Goal: Information Seeking & Learning: Learn about a topic

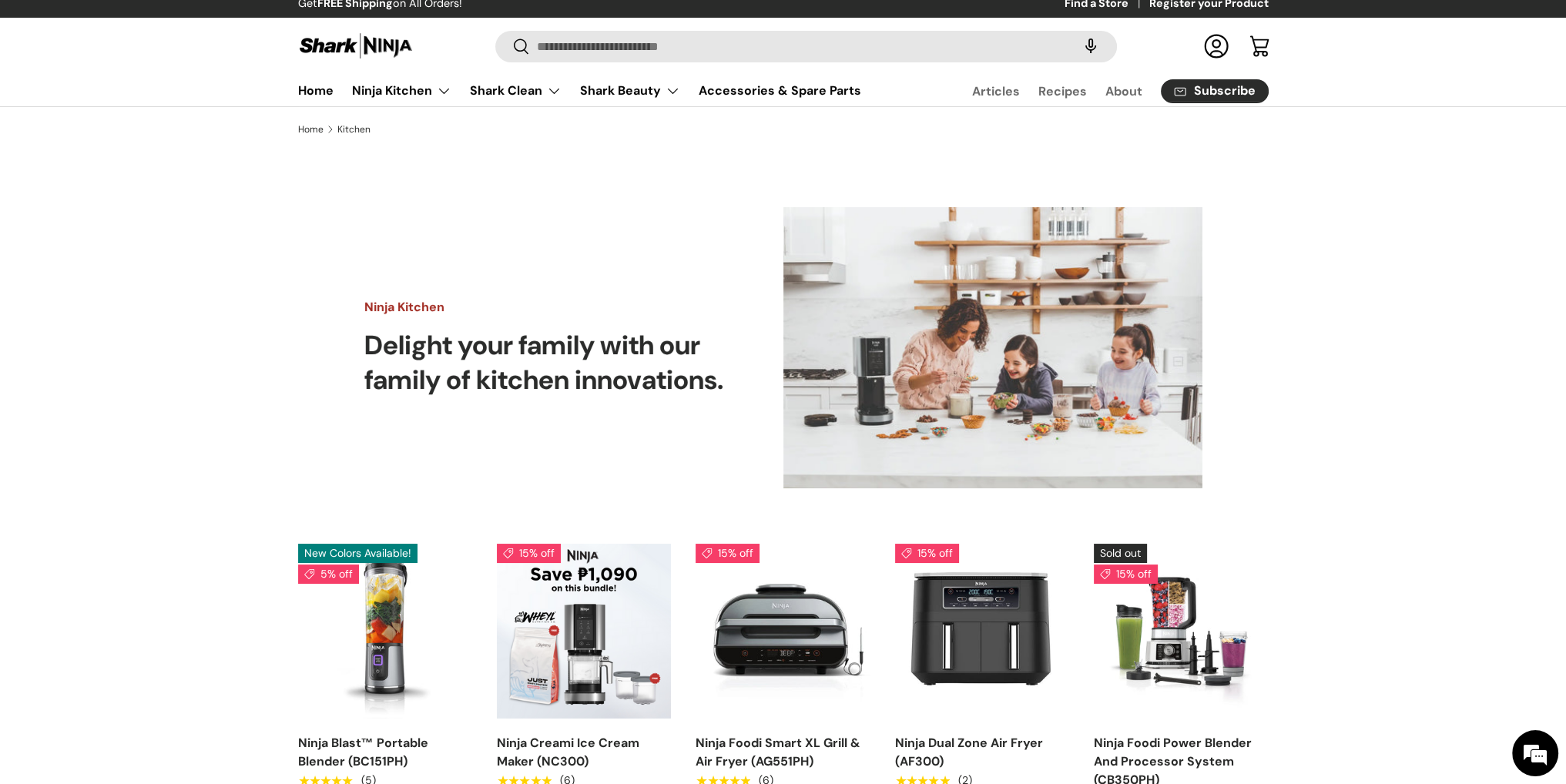
scroll to position [2, 0]
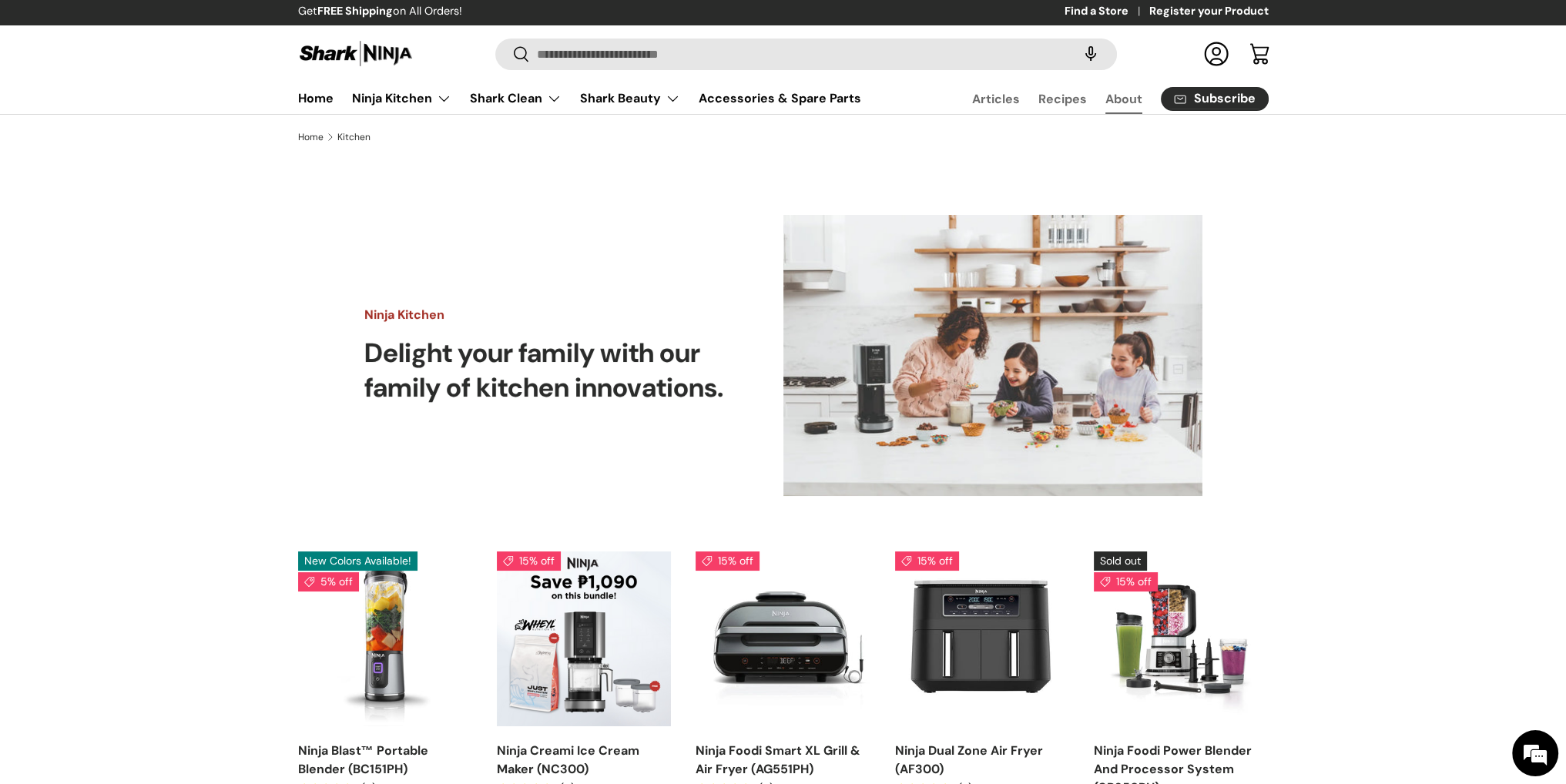
click at [1128, 99] on link "About" at bounding box center [1123, 98] width 37 height 30
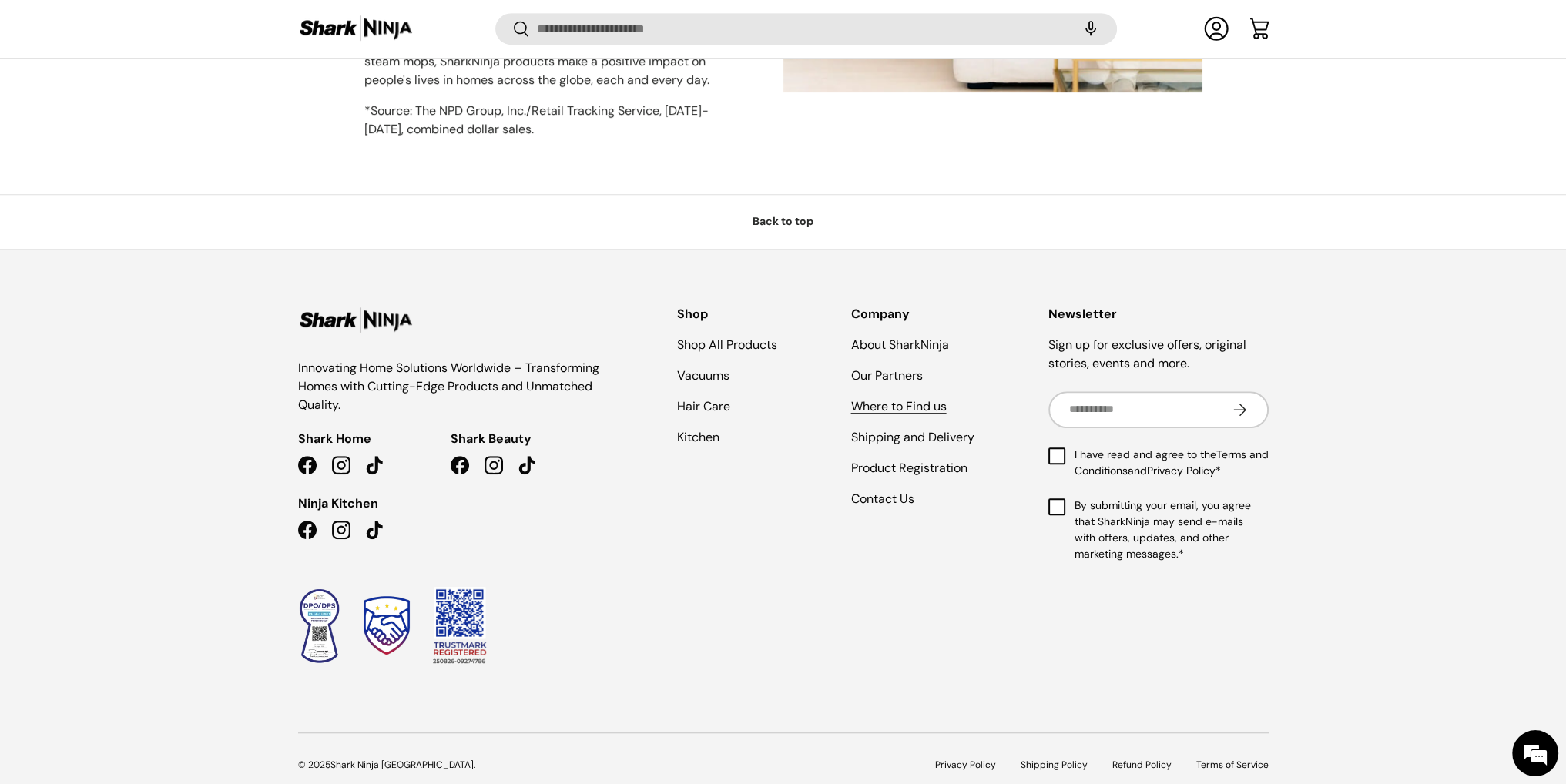
click at [878, 399] on link "Where to Find us" at bounding box center [899, 407] width 95 height 16
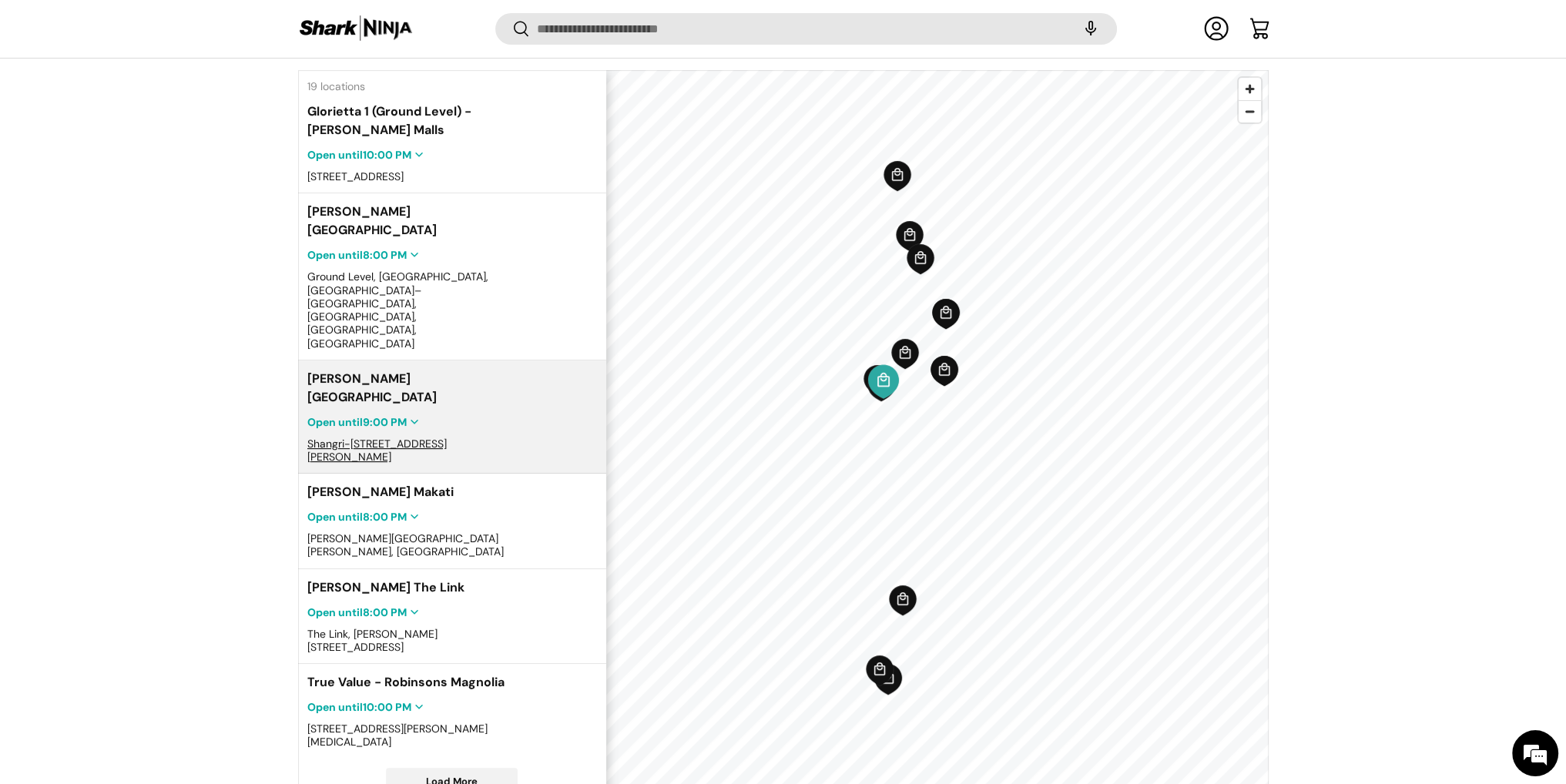
scroll to position [398, 0]
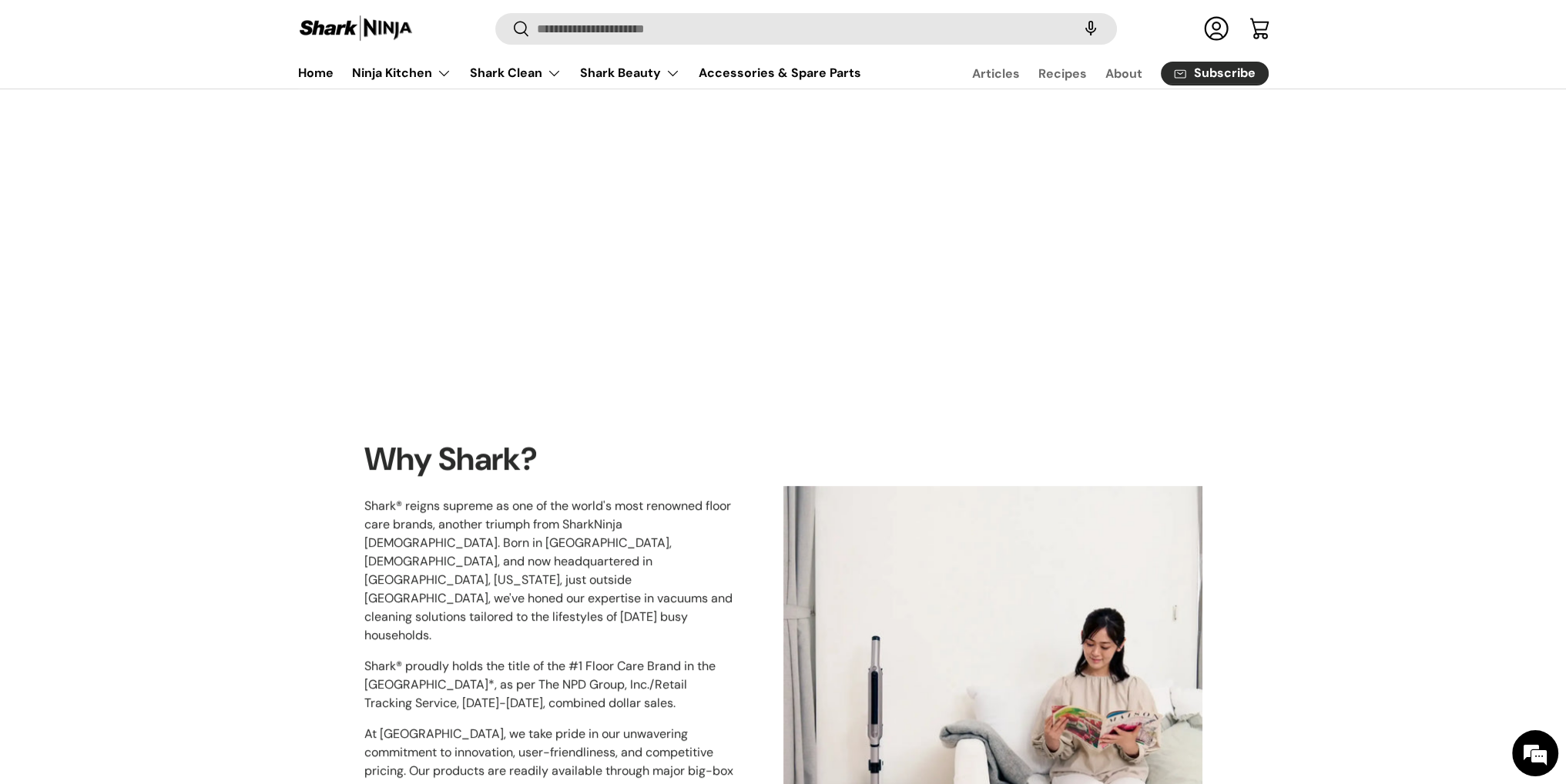
scroll to position [365, 0]
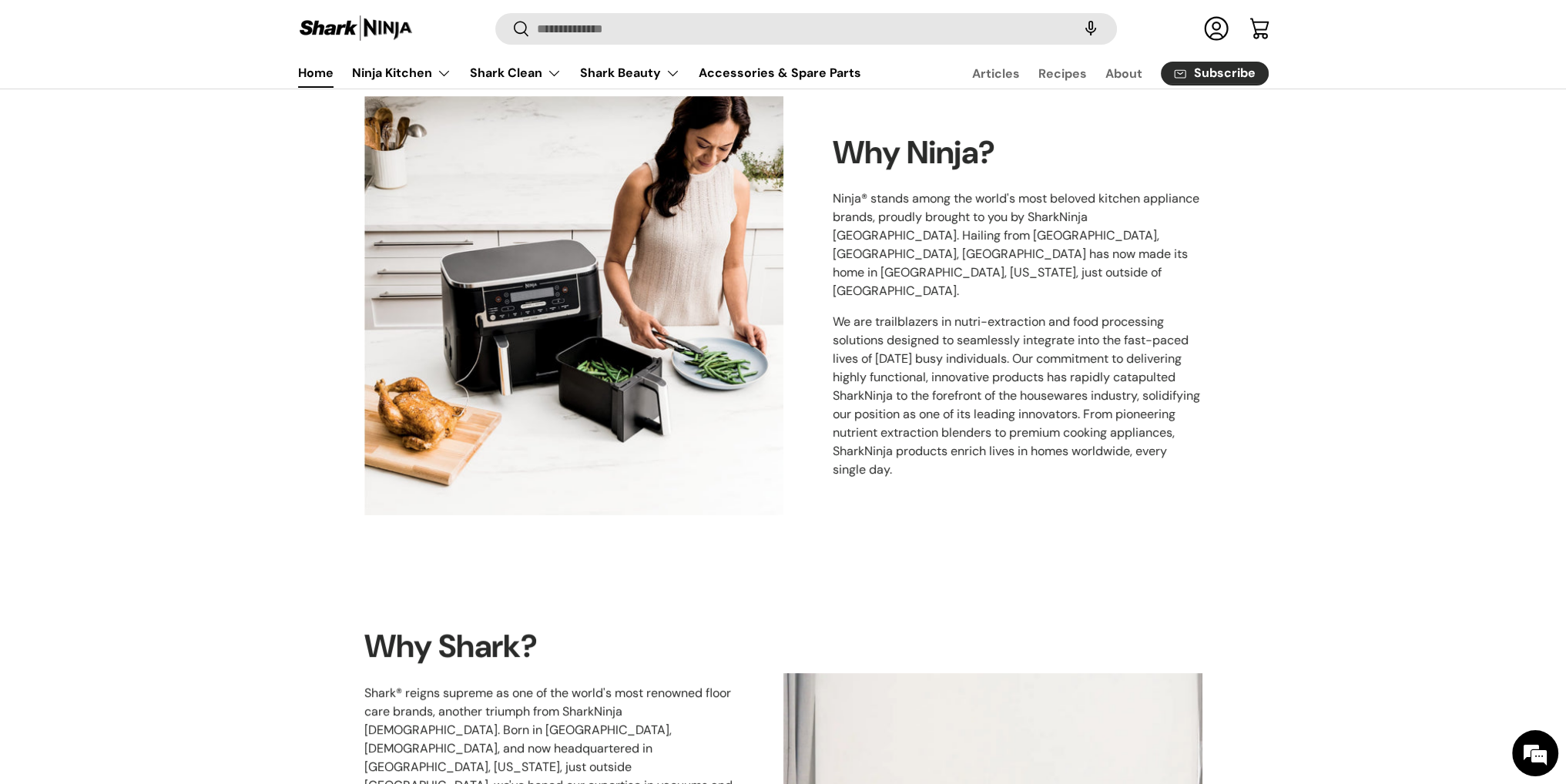
click at [318, 84] on link "Home" at bounding box center [316, 72] width 36 height 30
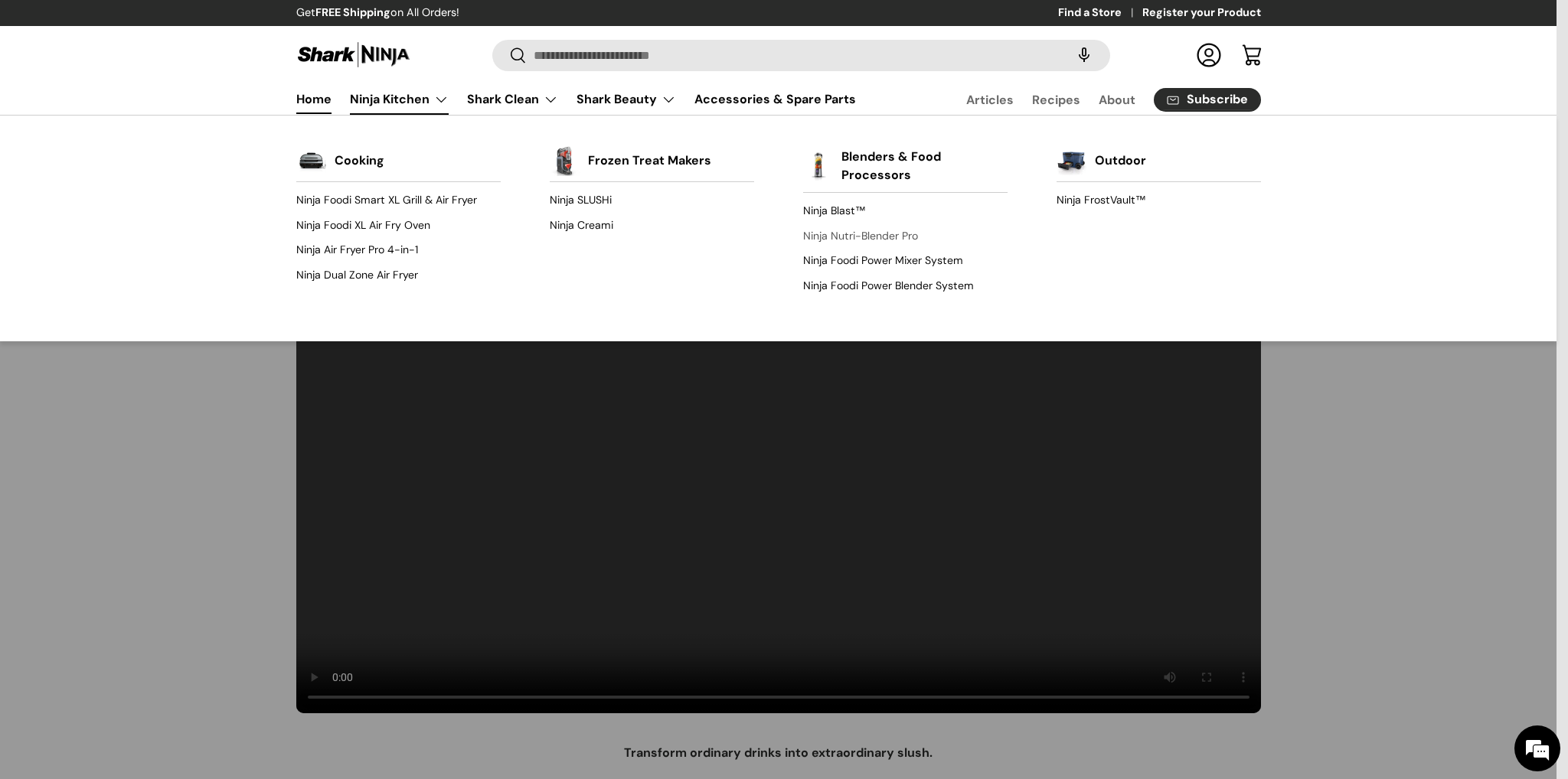
click at [904, 239] on link "Ninja Nutri-Blender Pro" at bounding box center [905, 236] width 204 height 24
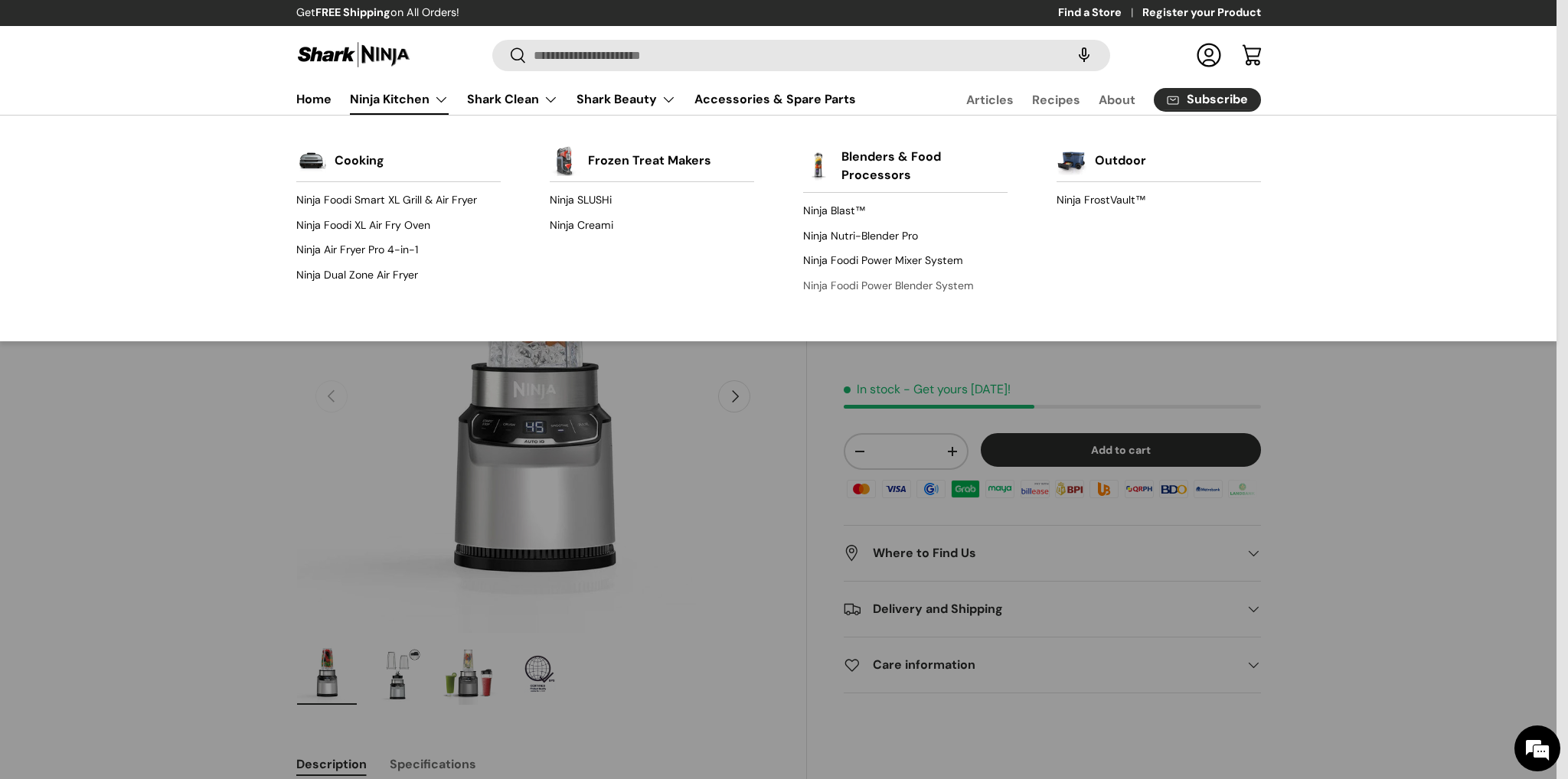
click at [869, 285] on link "Ninja Foodi Power Blender System" at bounding box center [905, 285] width 204 height 24
click at [843, 259] on link "Ninja Foodi Power Mixer System" at bounding box center [905, 261] width 204 height 24
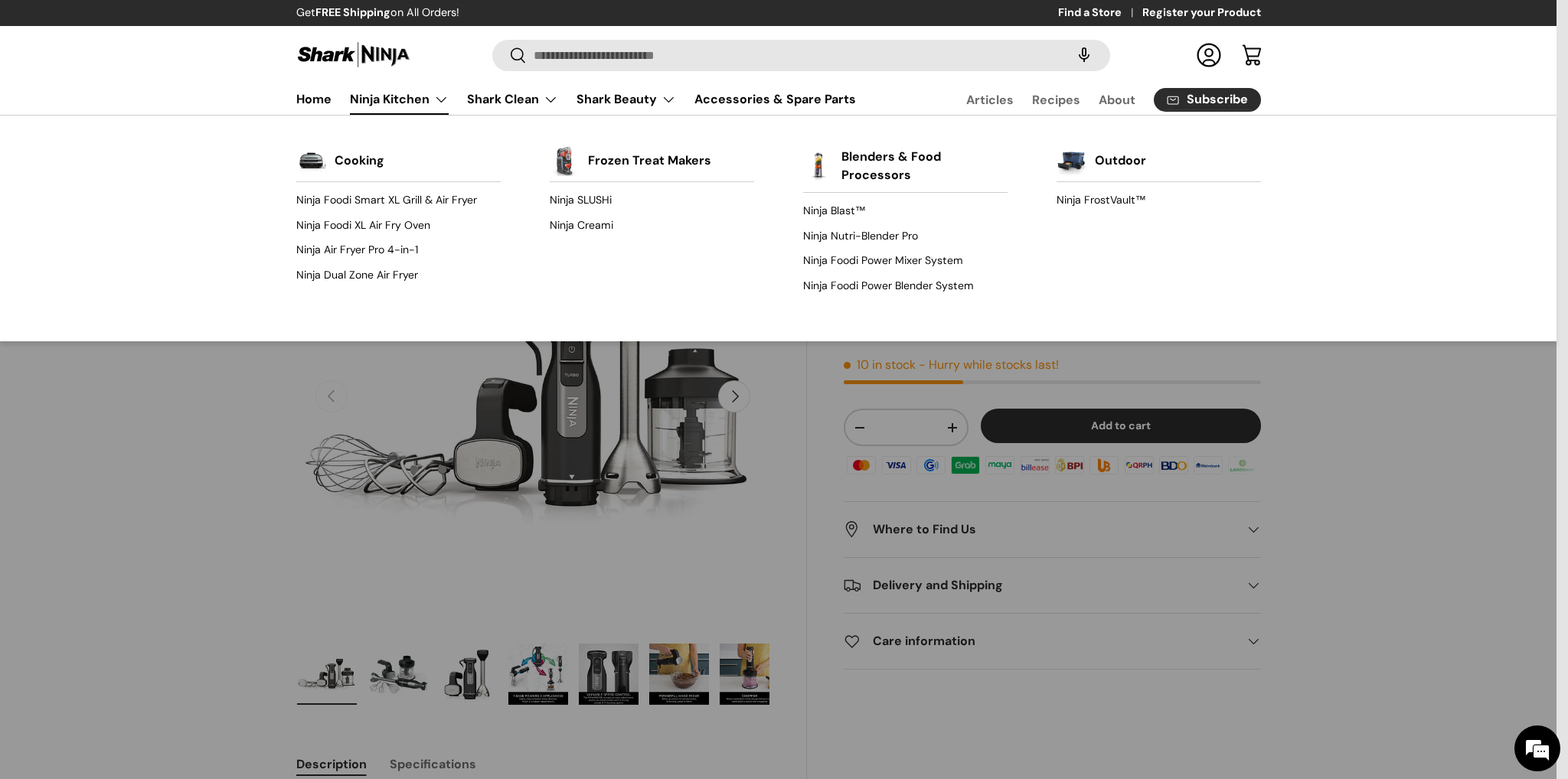
click at [444, 95] on link "Ninja Kitchen" at bounding box center [399, 99] width 99 height 31
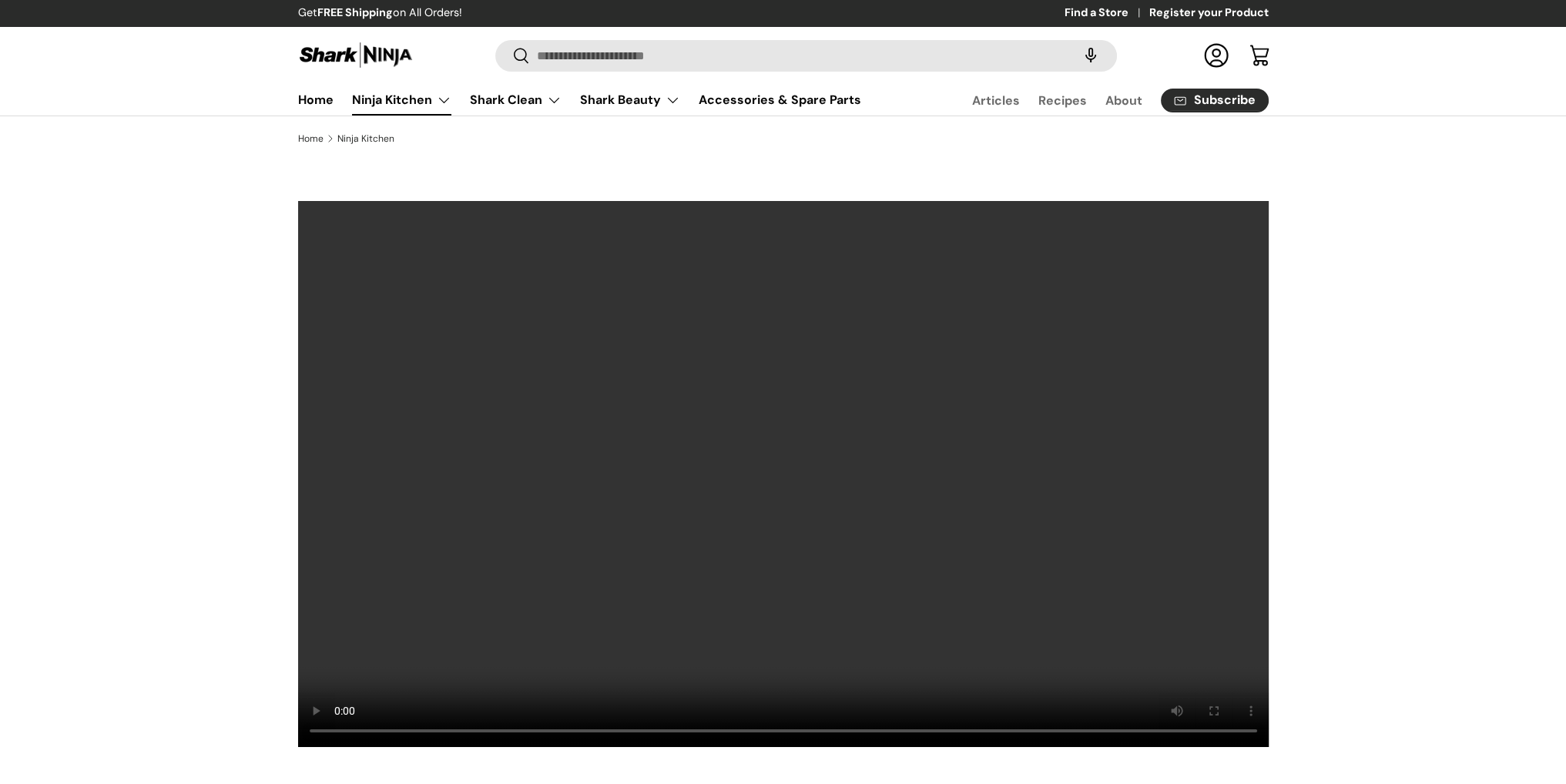
click at [432, 95] on link "Ninja Kitchen" at bounding box center [402, 100] width 99 height 31
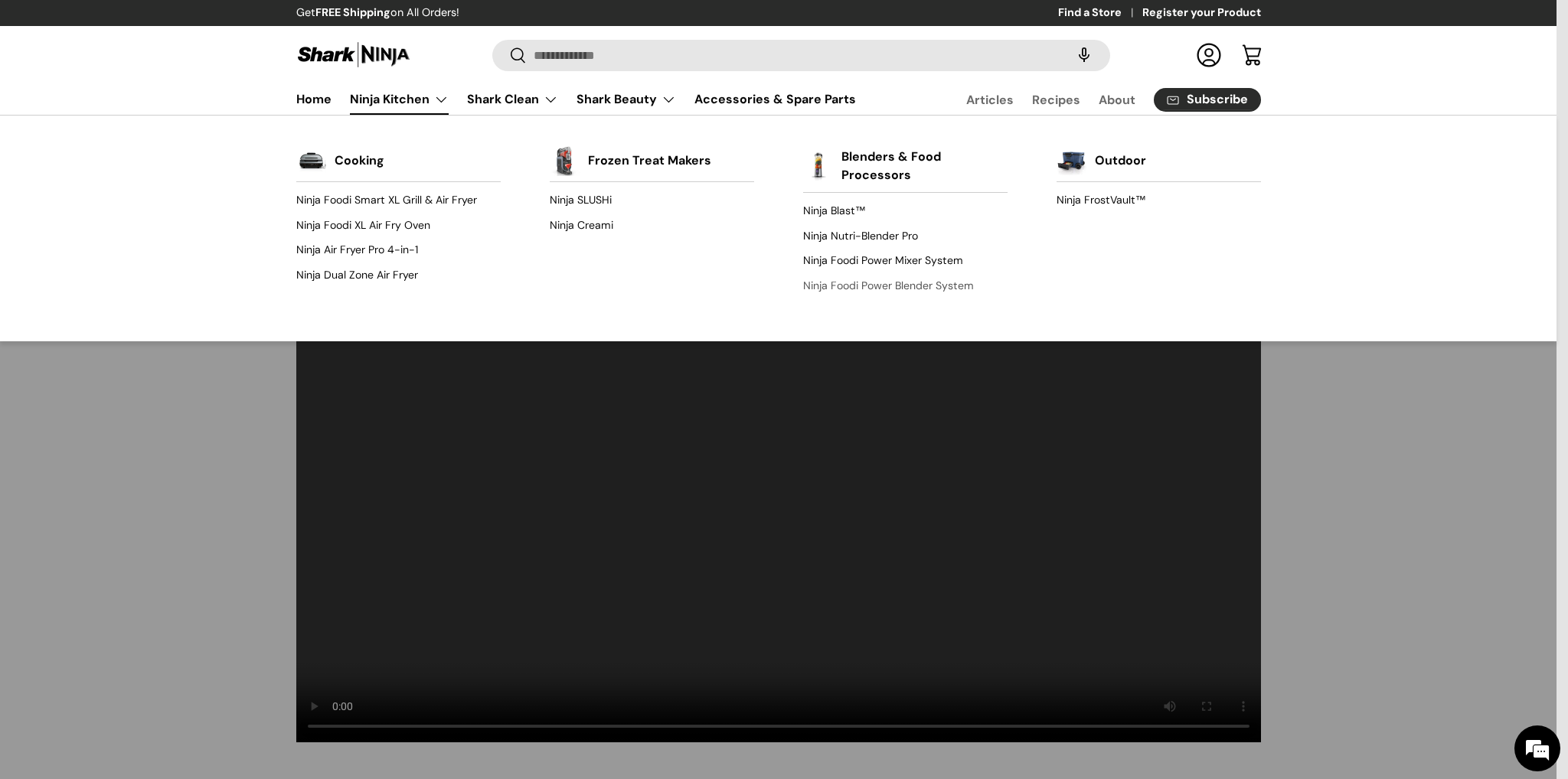
click at [880, 284] on link "Ninja Foodi Power Blender System" at bounding box center [905, 285] width 204 height 24
click at [601, 227] on link "Ninja Creami" at bounding box center [651, 225] width 204 height 24
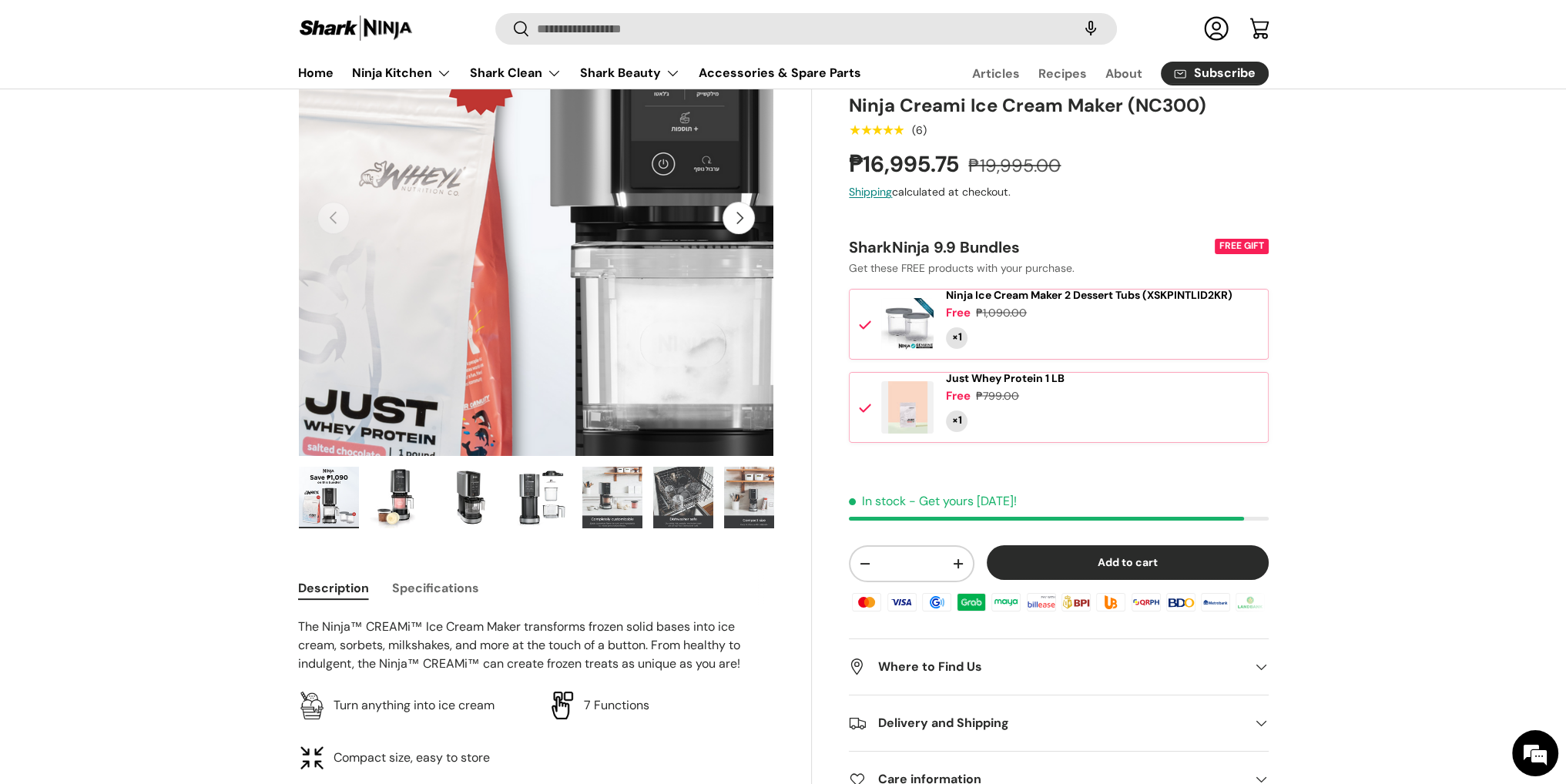
scroll to position [231, 0]
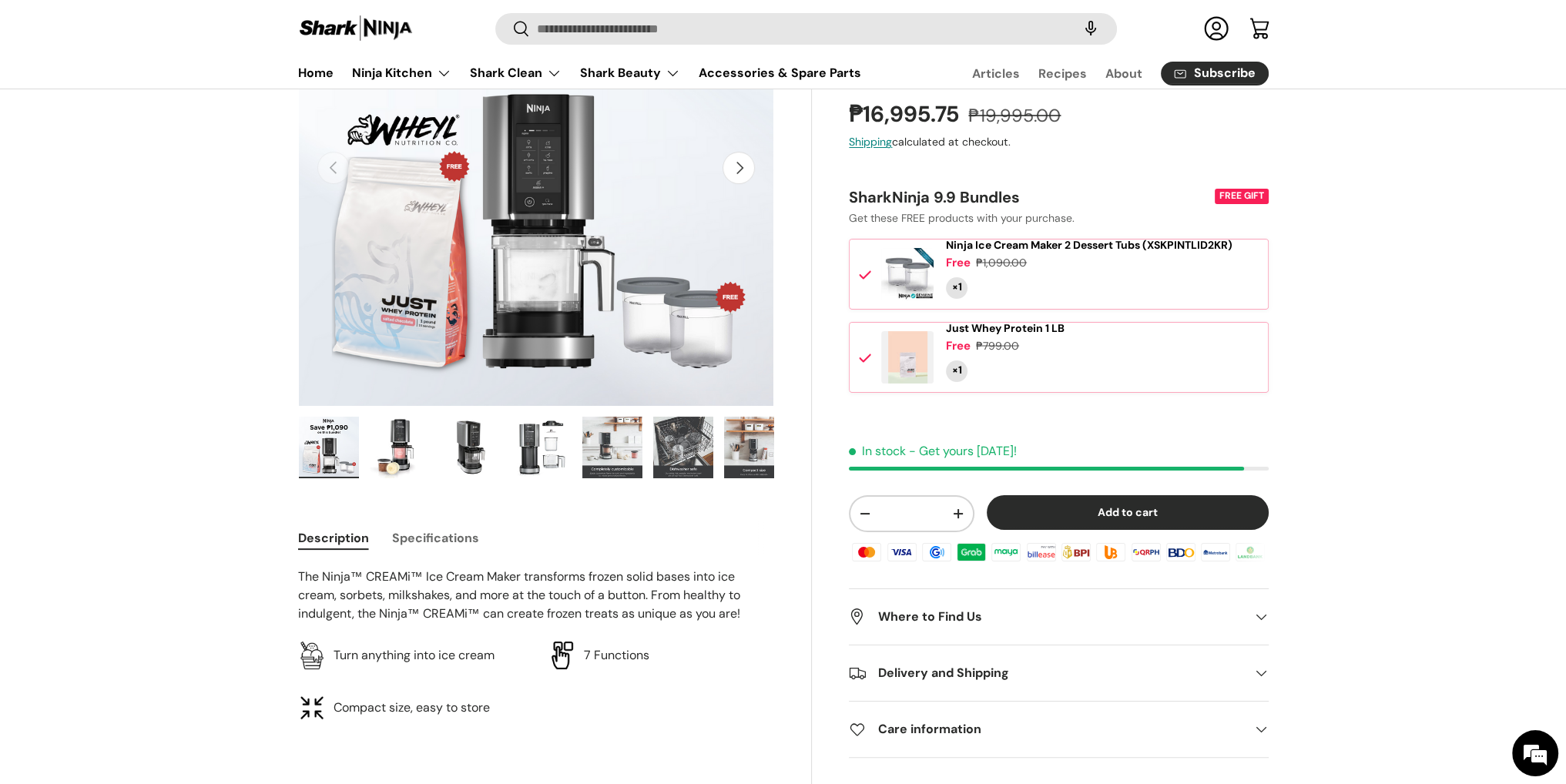
drag, startPoint x: 187, startPoint y: 344, endPoint x: 190, endPoint y: 328, distance: 16.3
drag, startPoint x: 190, startPoint y: 328, endPoint x: 161, endPoint y: 203, distance: 128.3
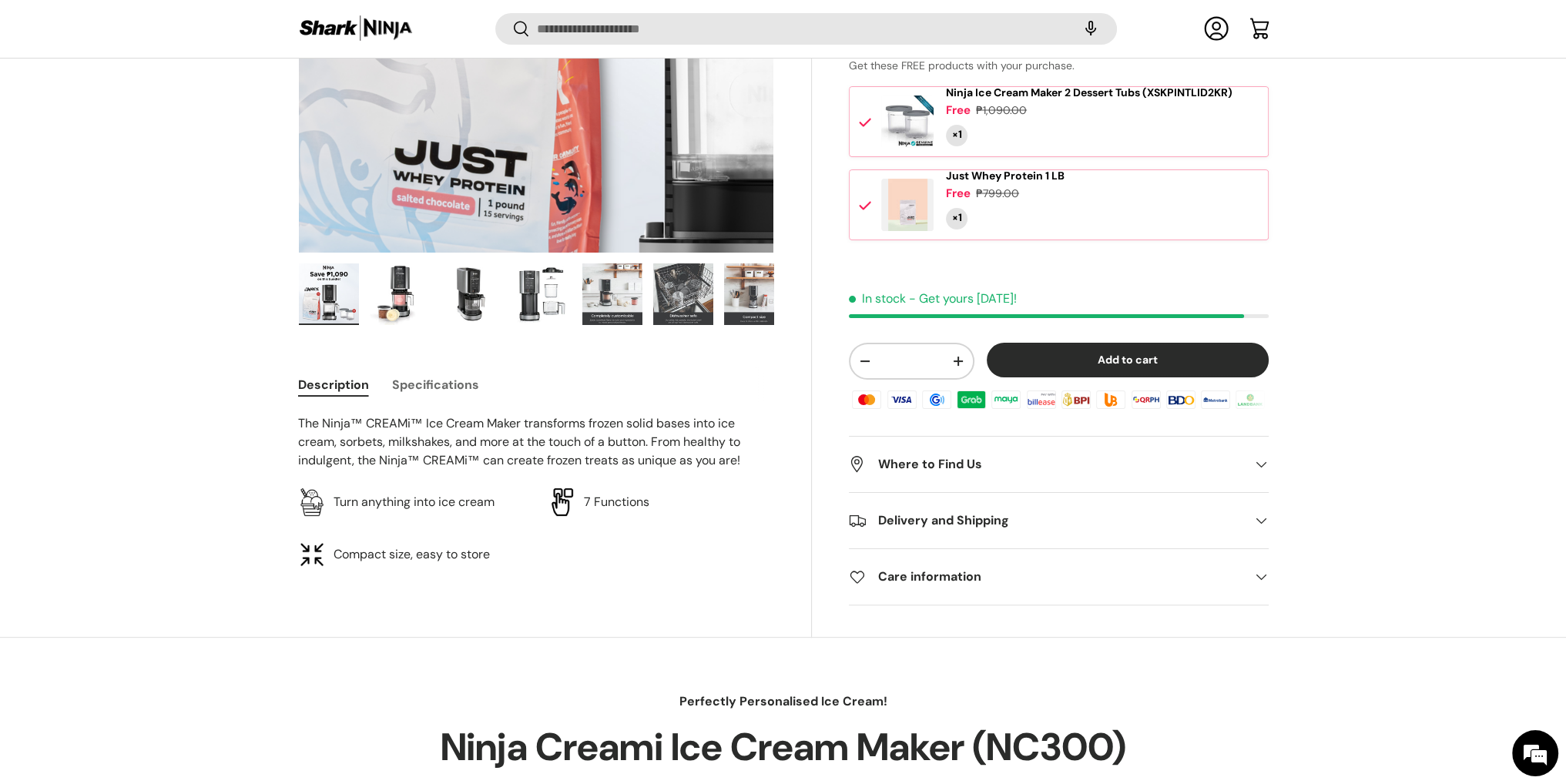
scroll to position [381, 0]
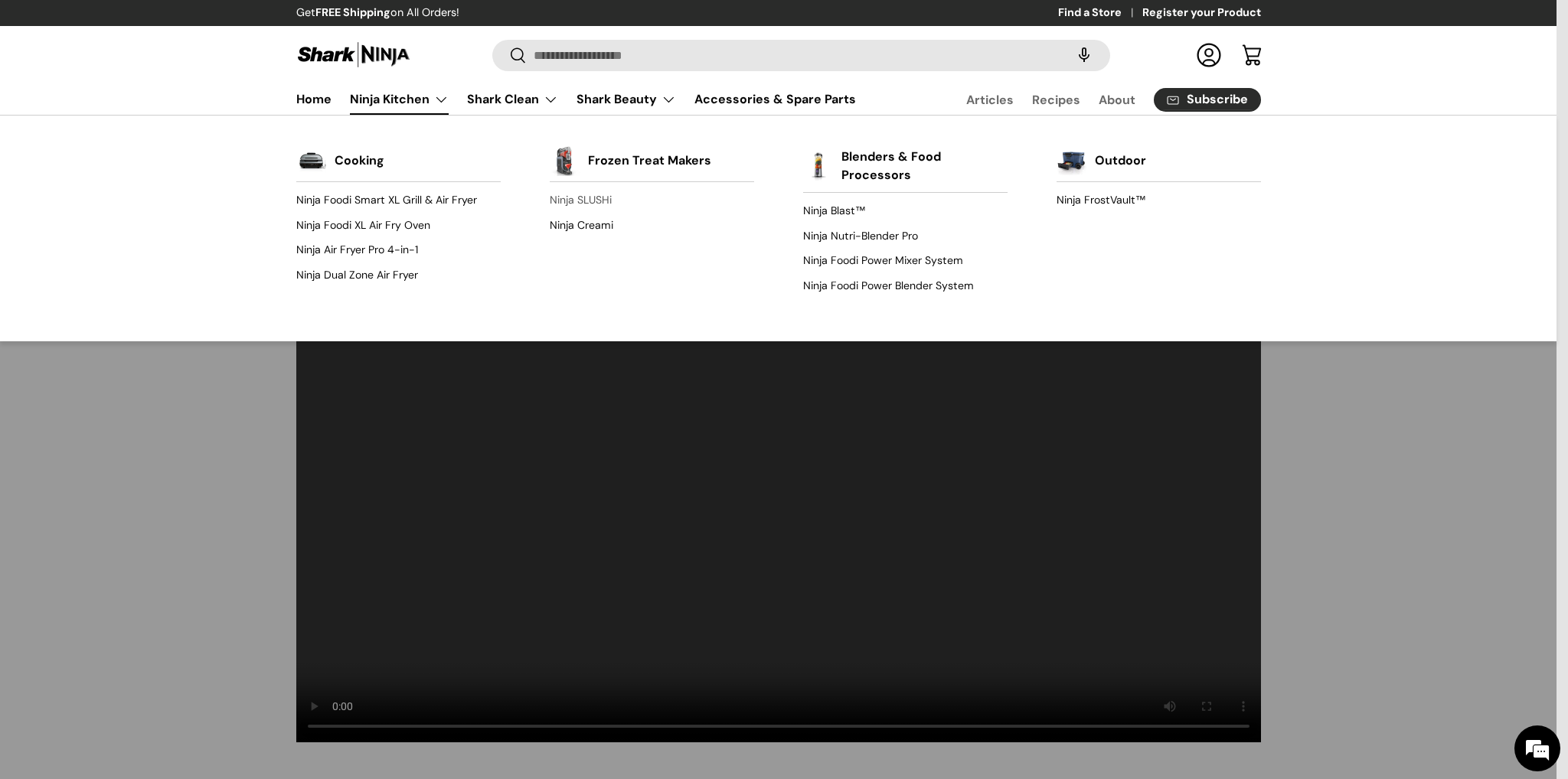
click at [593, 197] on link "Ninja SLUSHi" at bounding box center [651, 200] width 204 height 24
click at [1085, 196] on link "Ninja FrostVault™" at bounding box center [1158, 200] width 204 height 24
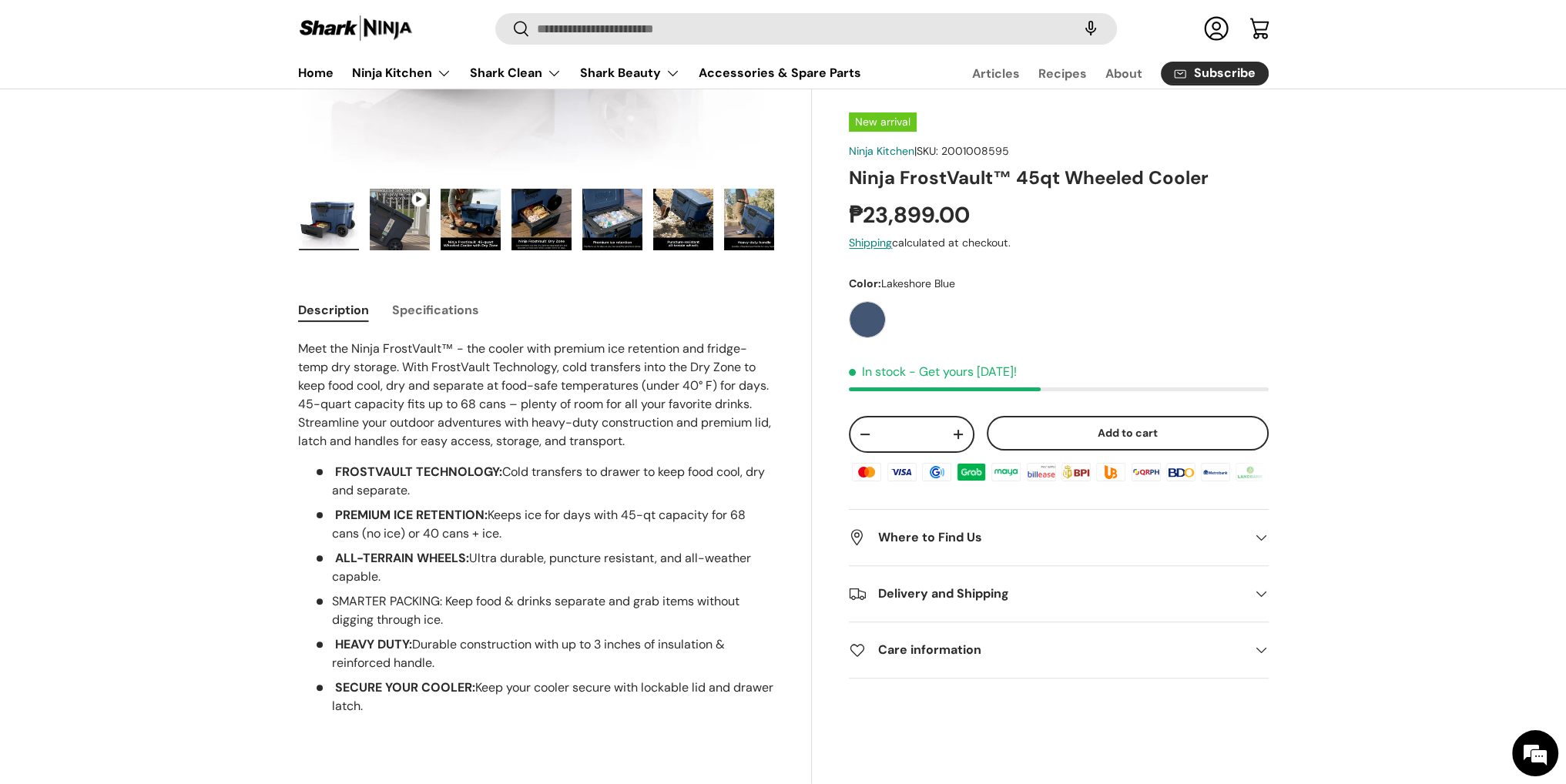
scroll to position [459, 0]
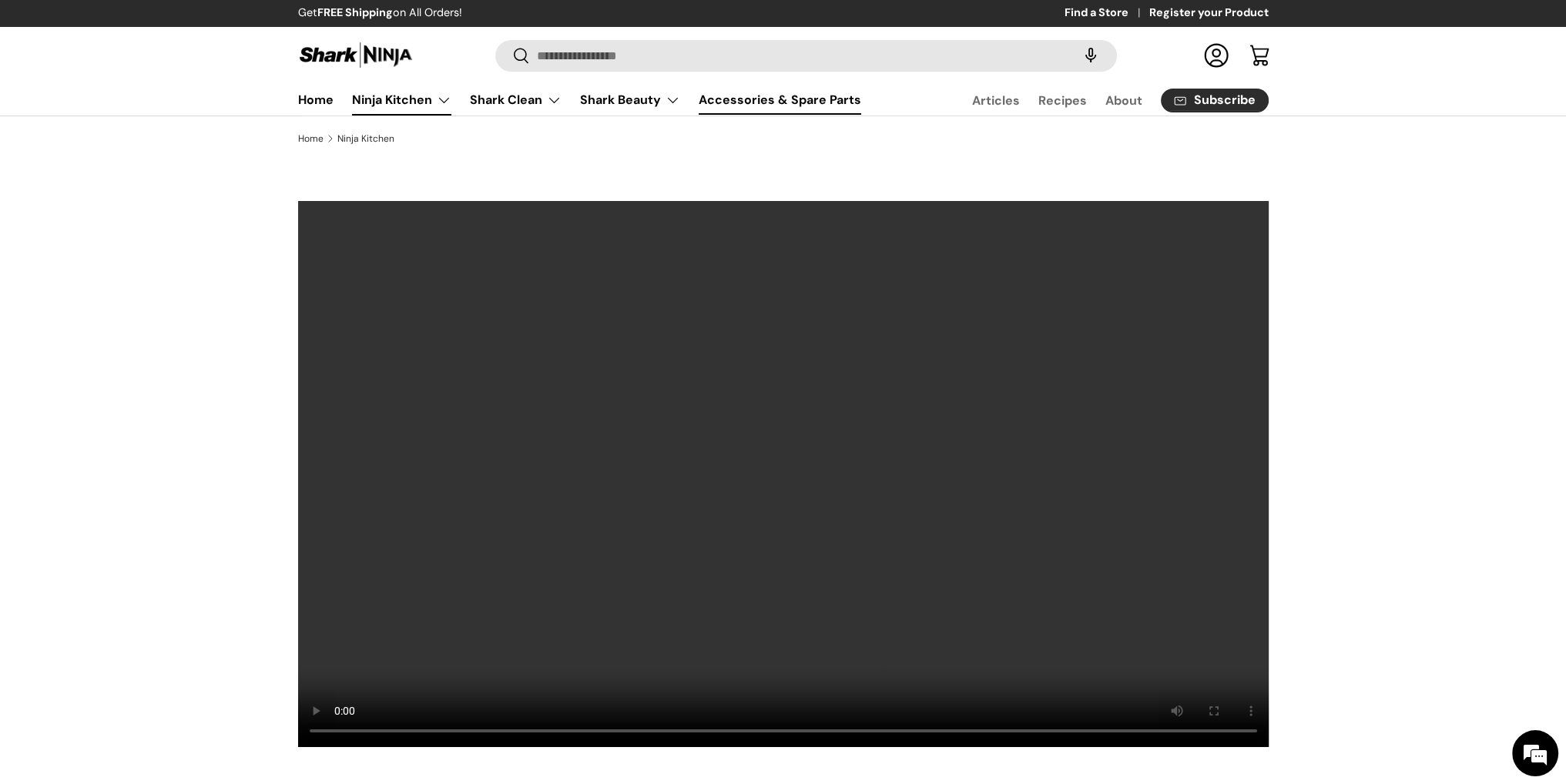
click at [829, 103] on link "Accessories & Spare Parts" at bounding box center [780, 99] width 163 height 30
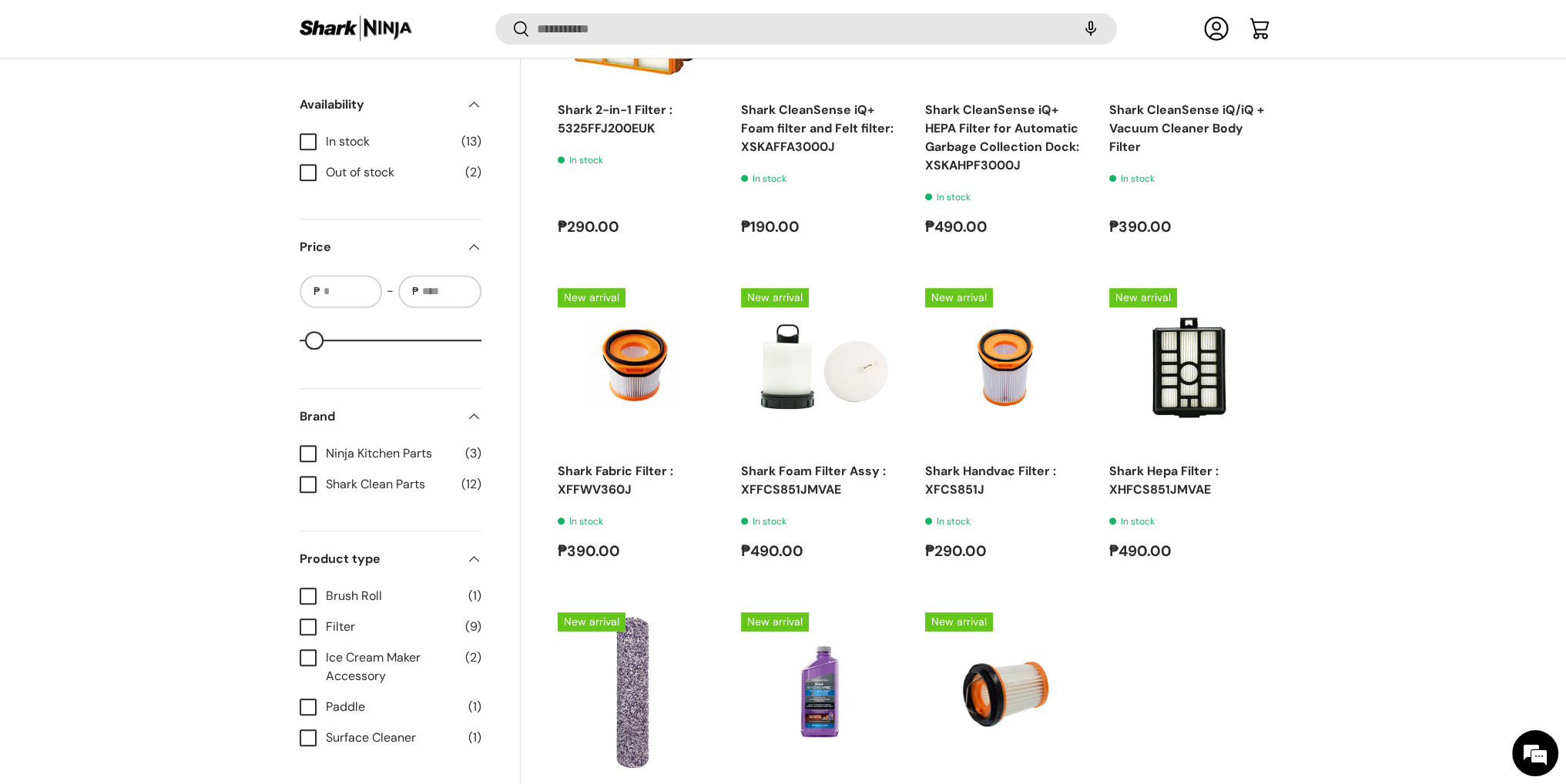
scroll to position [1306, 0]
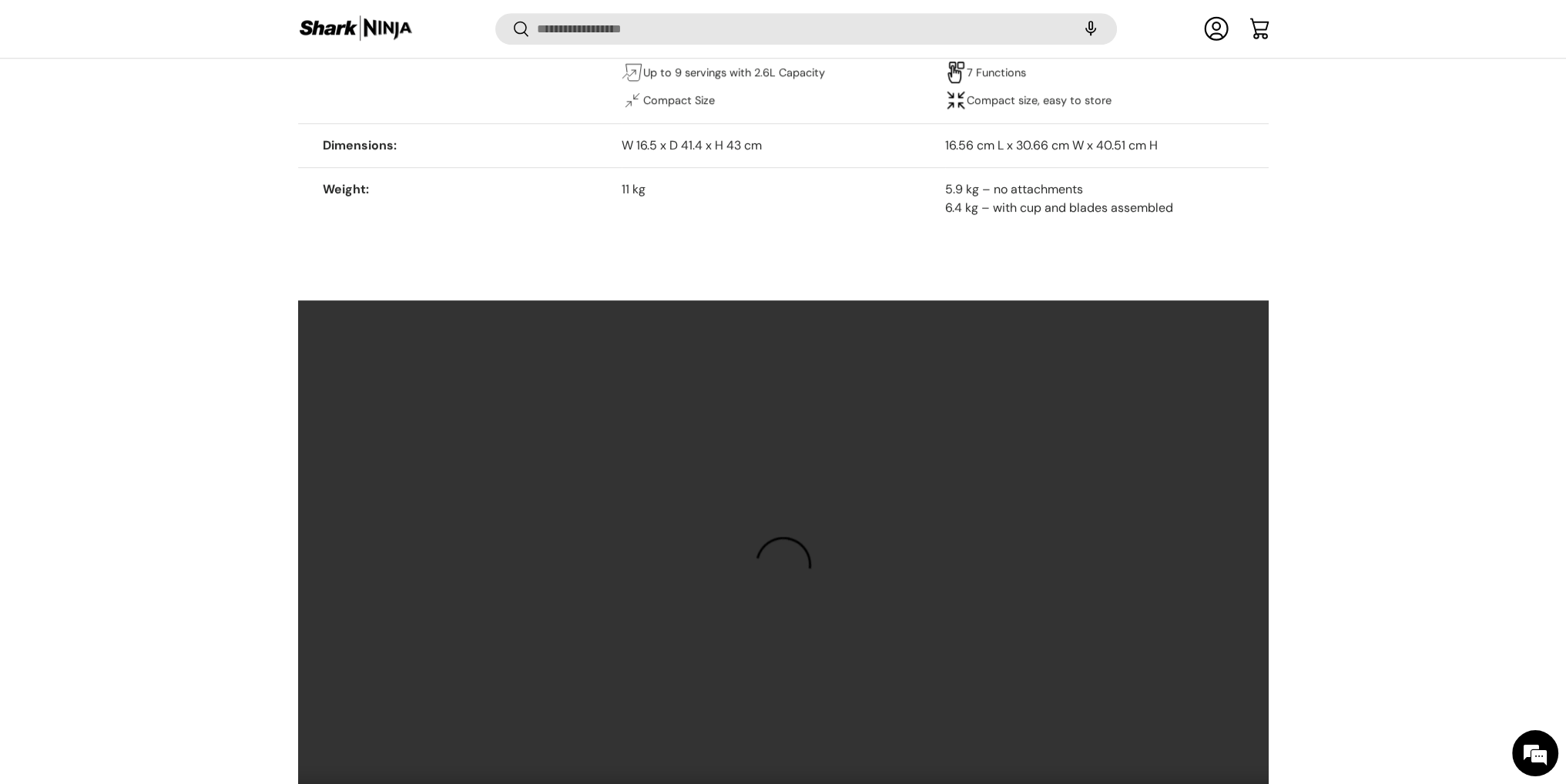
scroll to position [1460, 0]
